Goal: Transaction & Acquisition: Purchase product/service

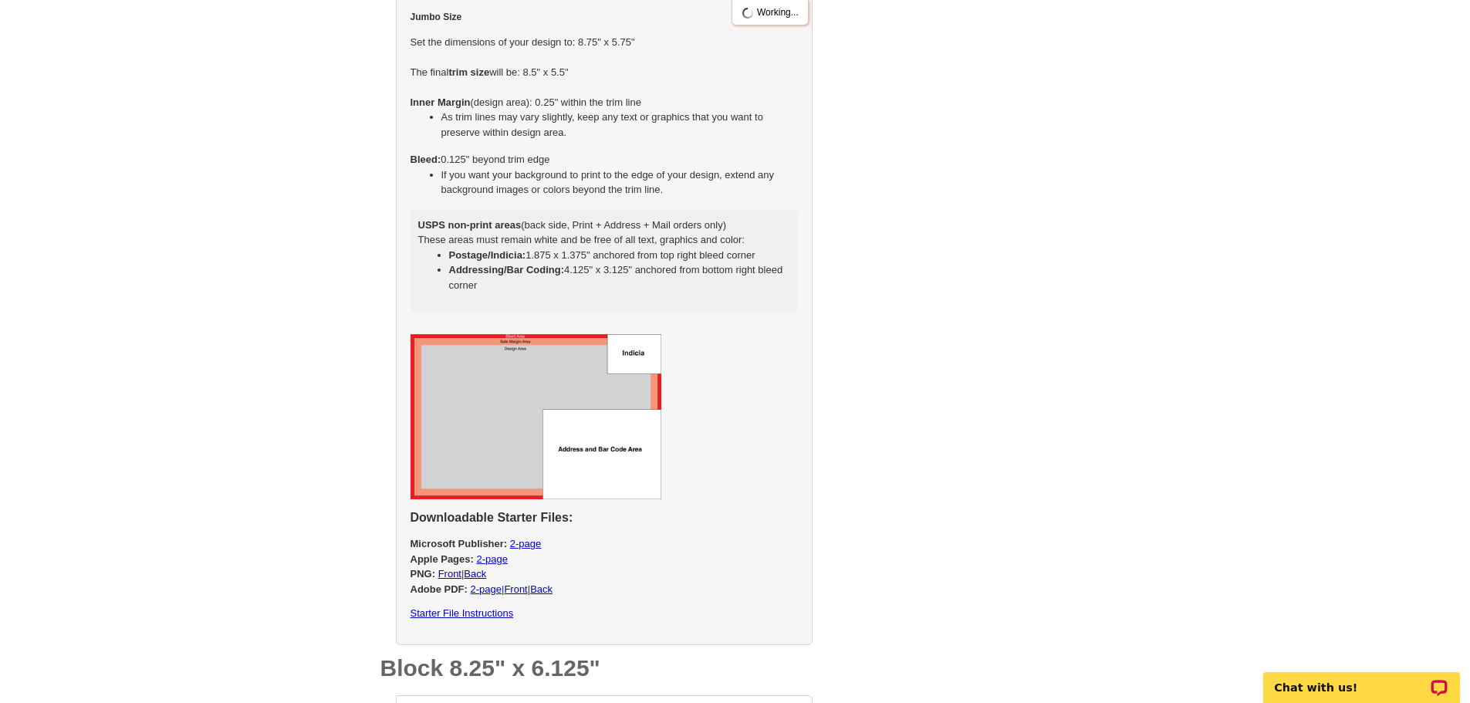
scroll to position [1476, 0]
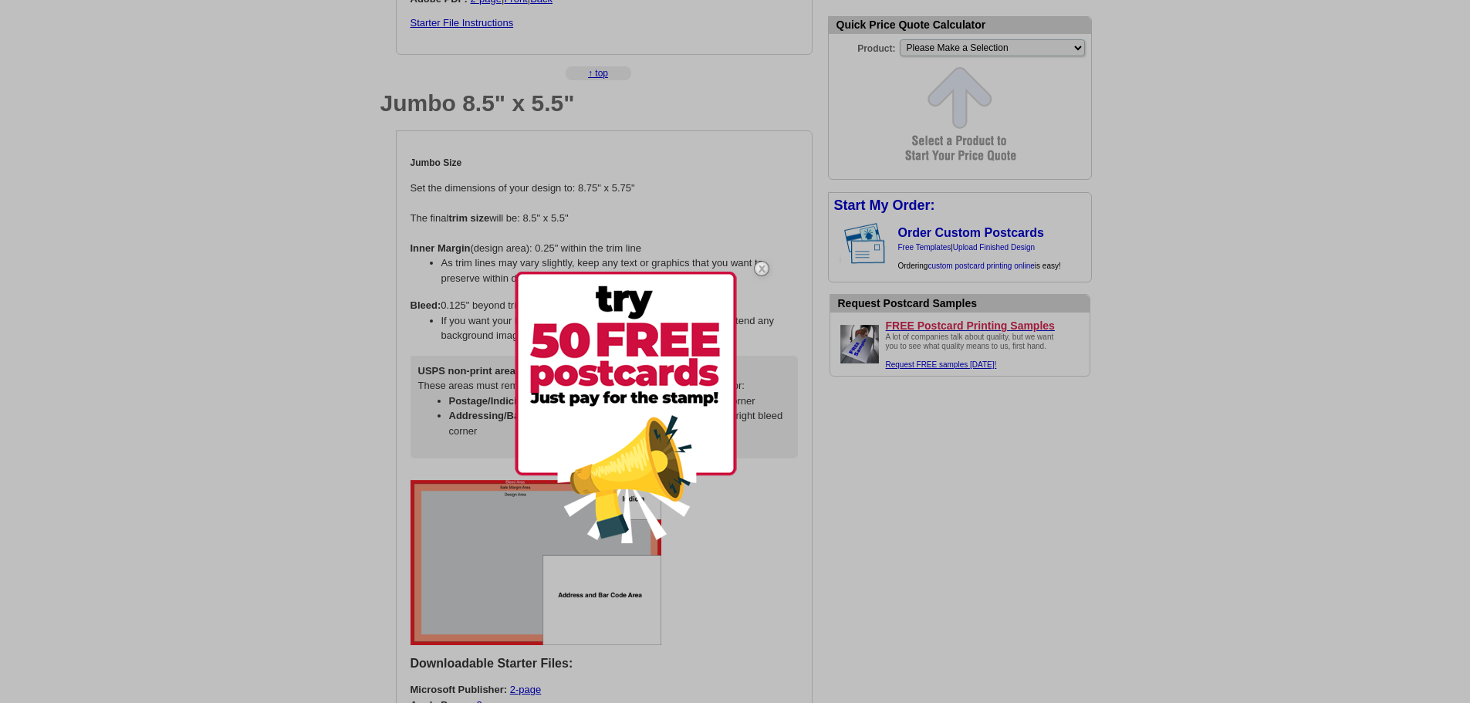
click at [762, 272] on img at bounding box center [761, 268] width 45 height 45
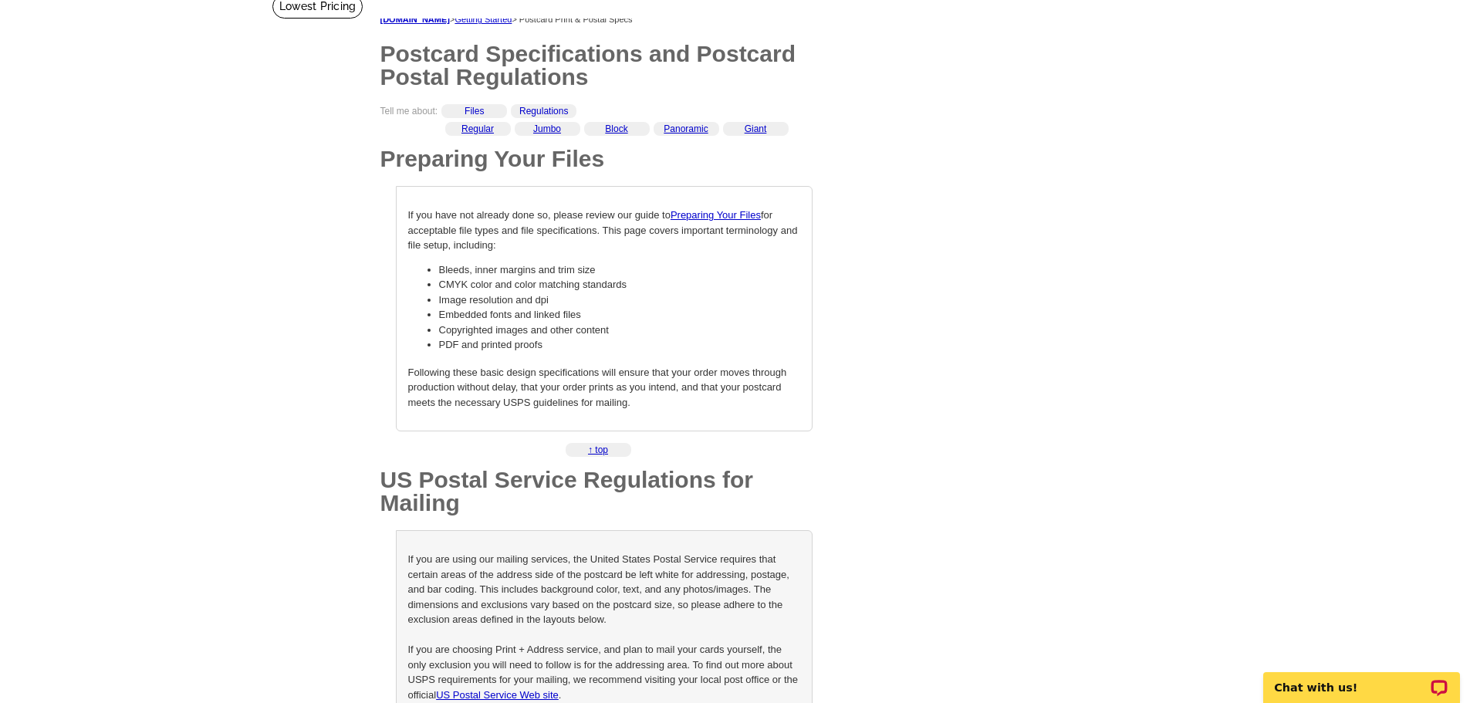
scroll to position [0, 0]
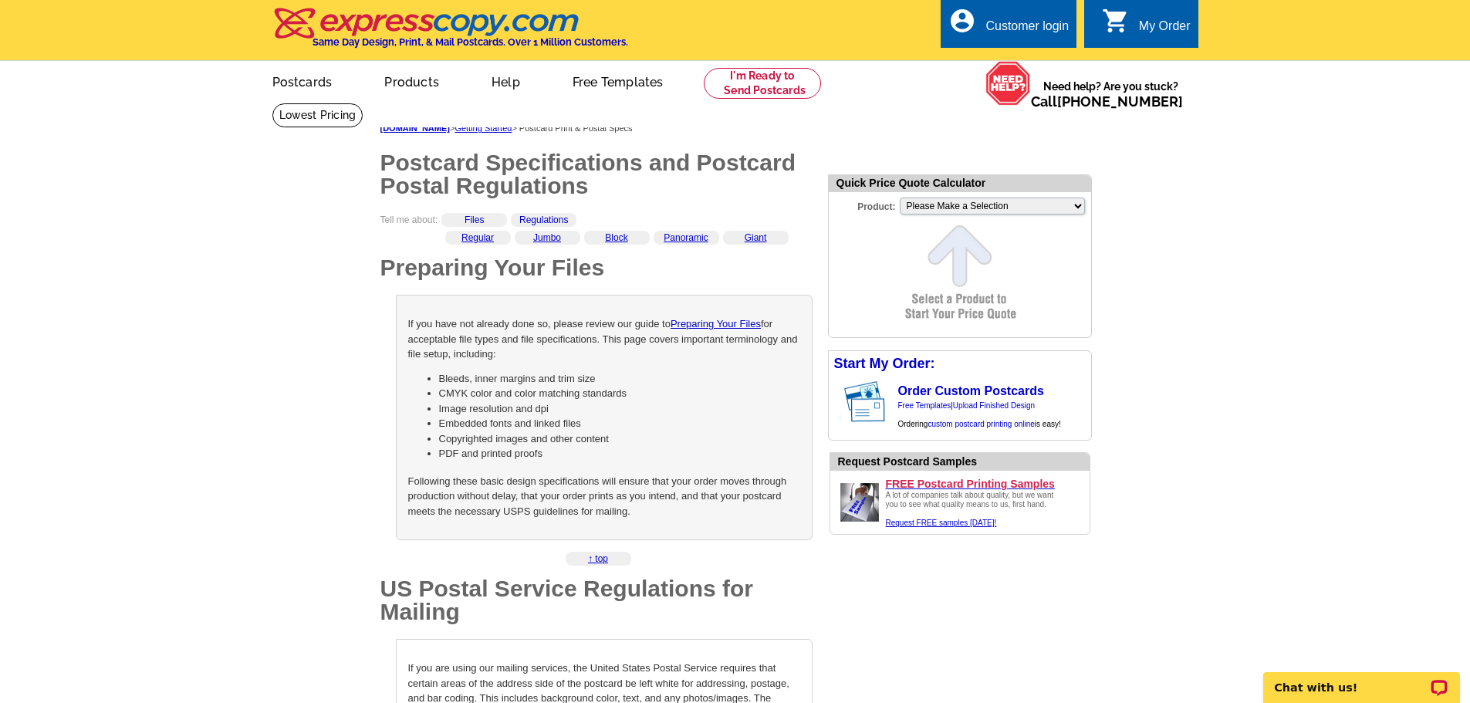
click at [407, 364] on div "If you have not already done so, please review our guide to Preparing Your File…" at bounding box center [604, 417] width 417 height 245
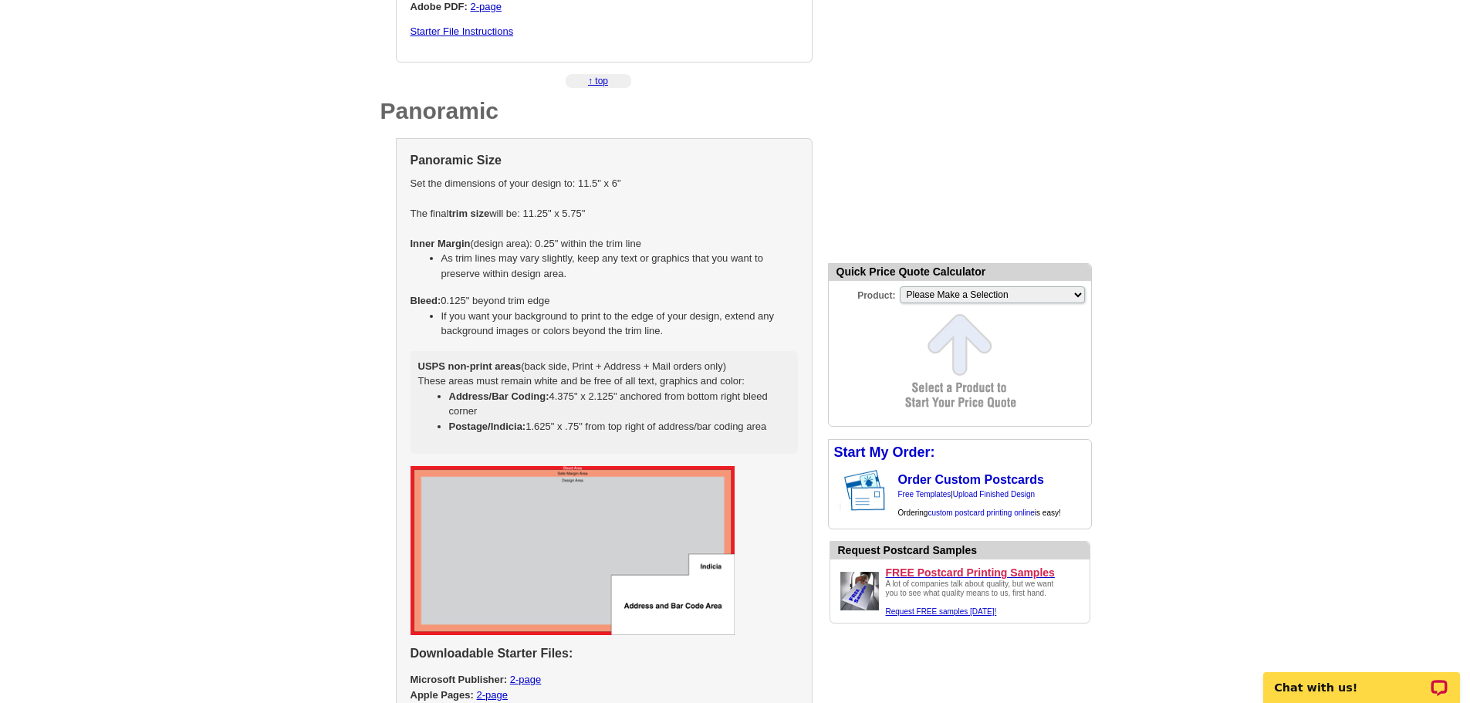
scroll to position [2932, 0]
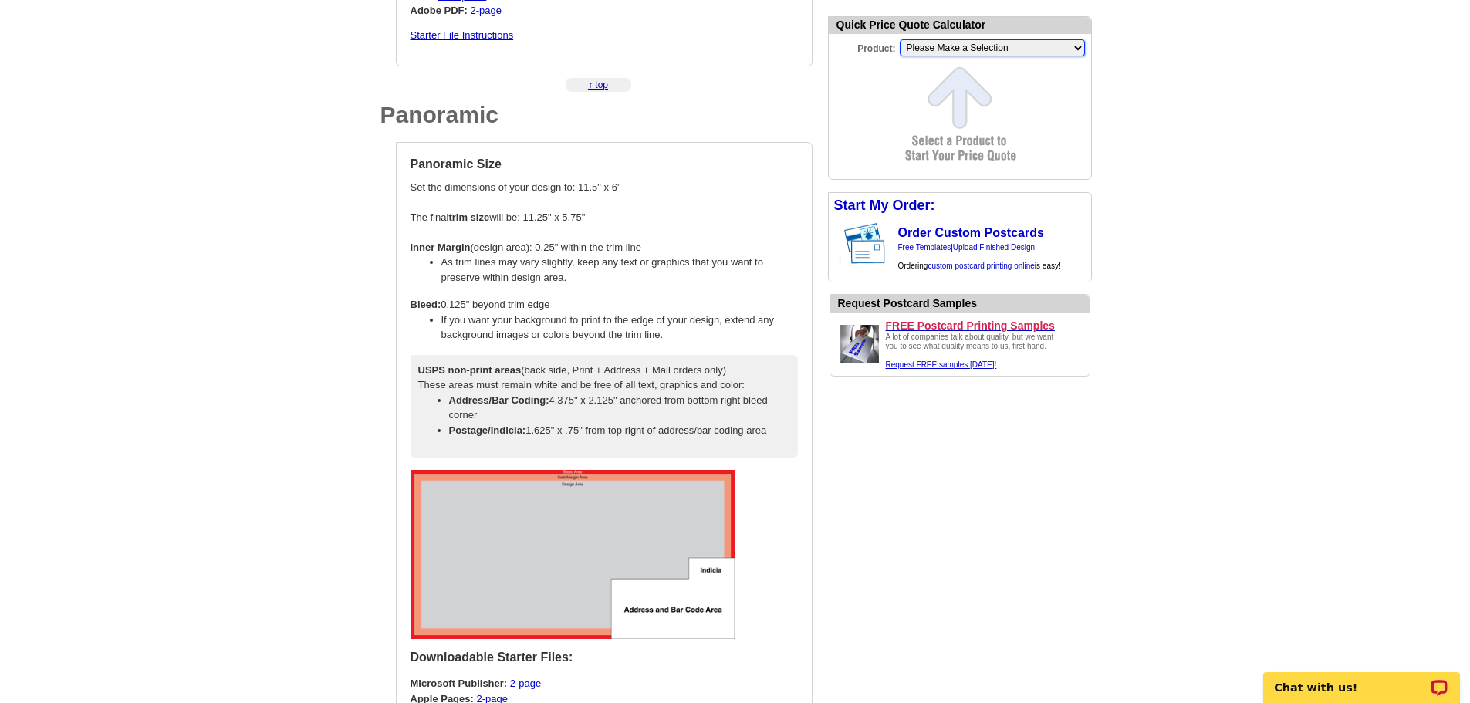
click at [995, 56] on select "Please Make a Selection Jumbo Postcard (5.5" x 8.5") Regular Postcard (4.25" x …" at bounding box center [992, 47] width 185 height 17
select select "1"
click at [900, 41] on select "Please Make a Selection Jumbo Postcard (5.5" x 8.5") Regular Postcard (4.25" x …" at bounding box center [992, 47] width 185 height 17
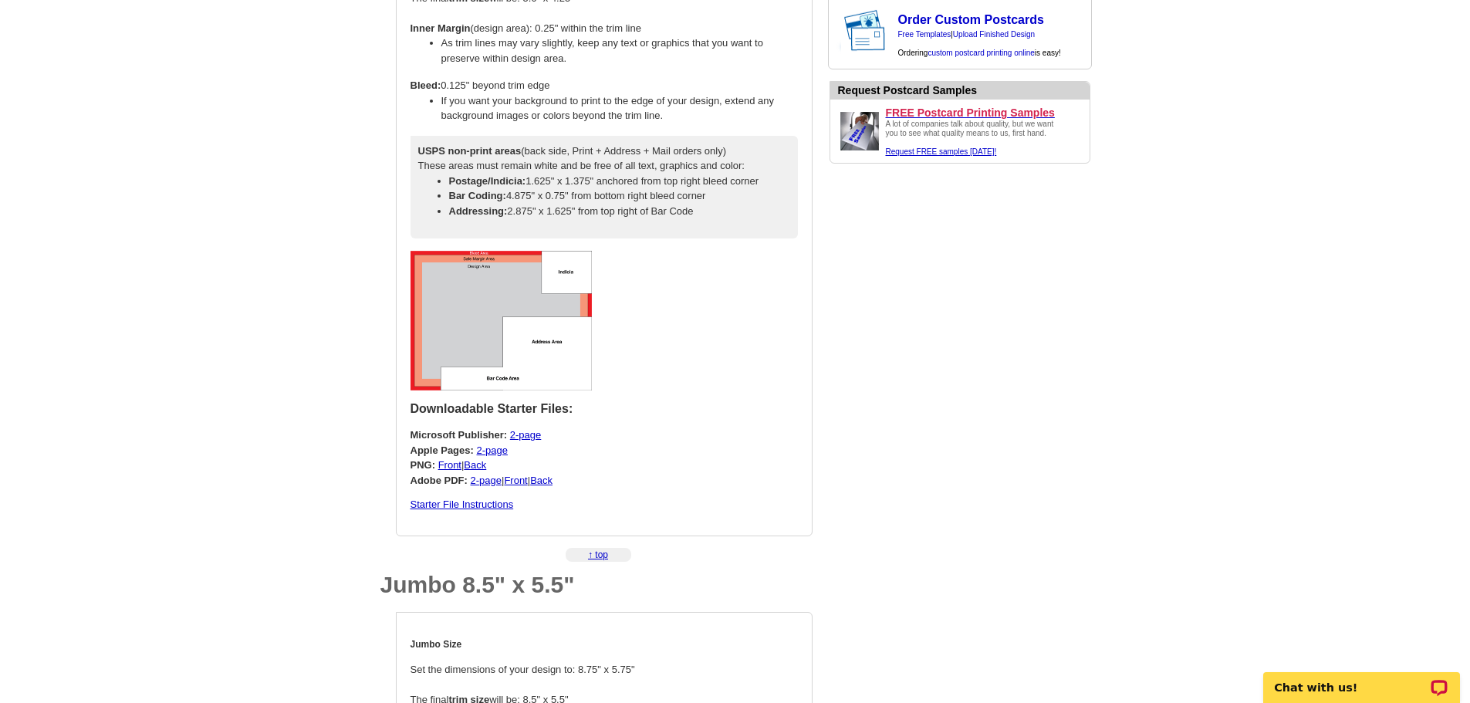
scroll to position [1003, 0]
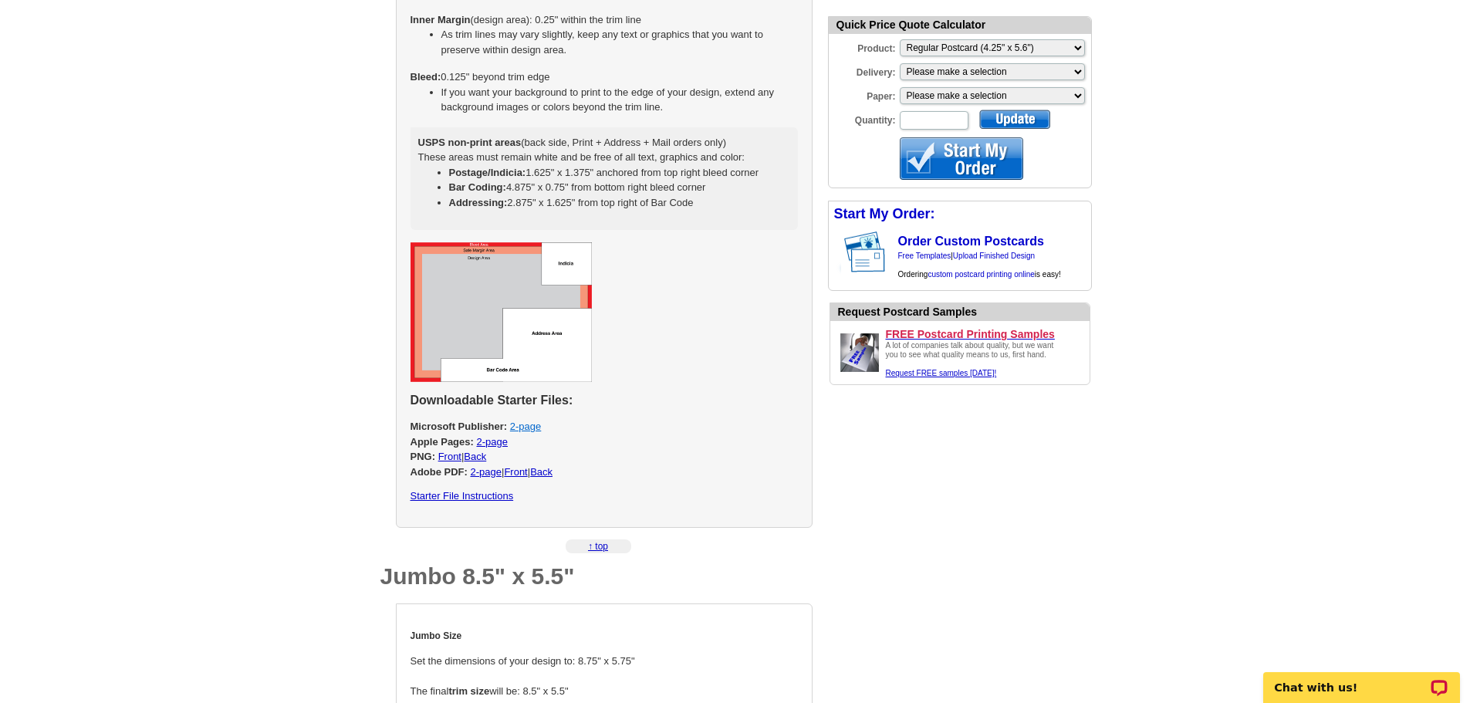
click at [523, 427] on link "2-page" at bounding box center [525, 427] width 31 height 12
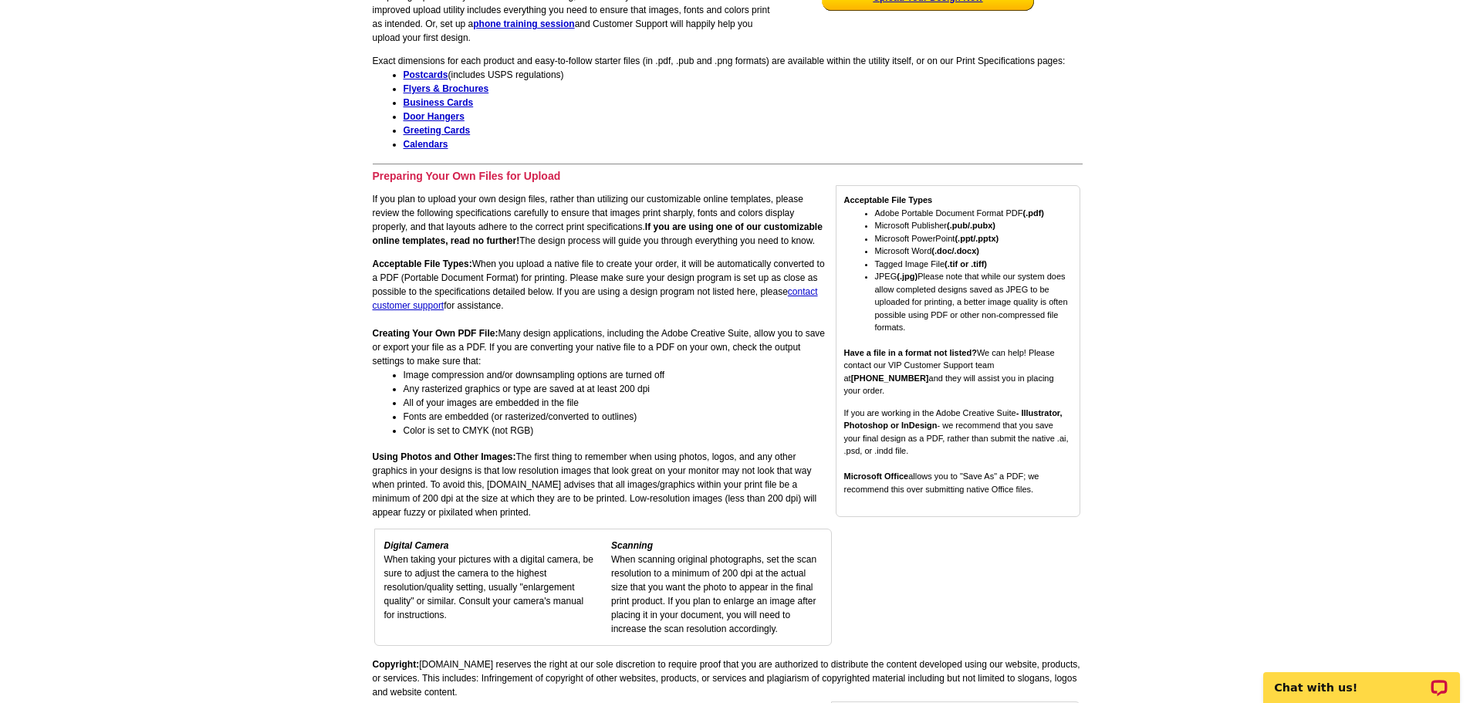
scroll to position [231, 0]
